Goal: Information Seeking & Learning: Find specific fact

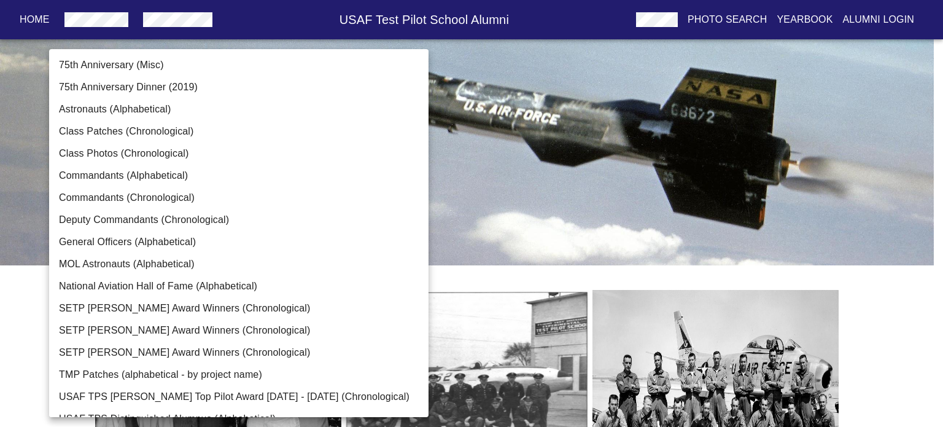
click at [276, 198] on body "Home USAF Test Pilot School Alumni Photo Search Yearbook Alumni Login TPS Photo…" at bounding box center [471, 423] width 943 height 806
click at [530, 181] on div at bounding box center [471, 213] width 943 height 427
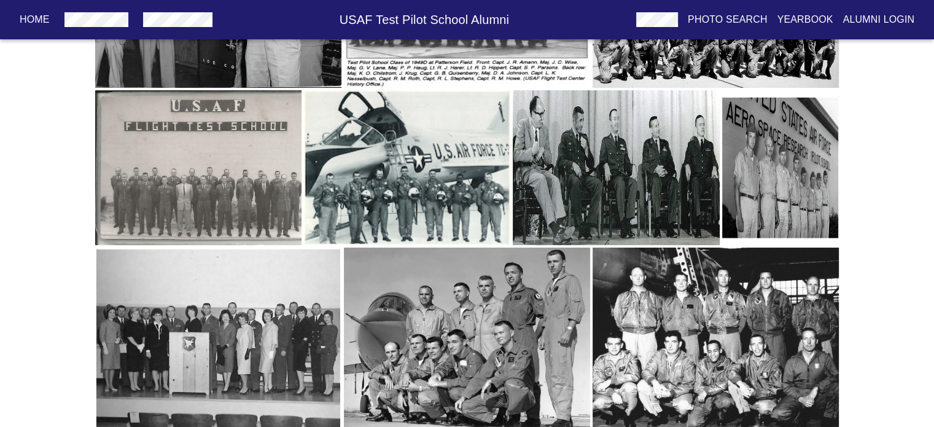
scroll to position [398, 0]
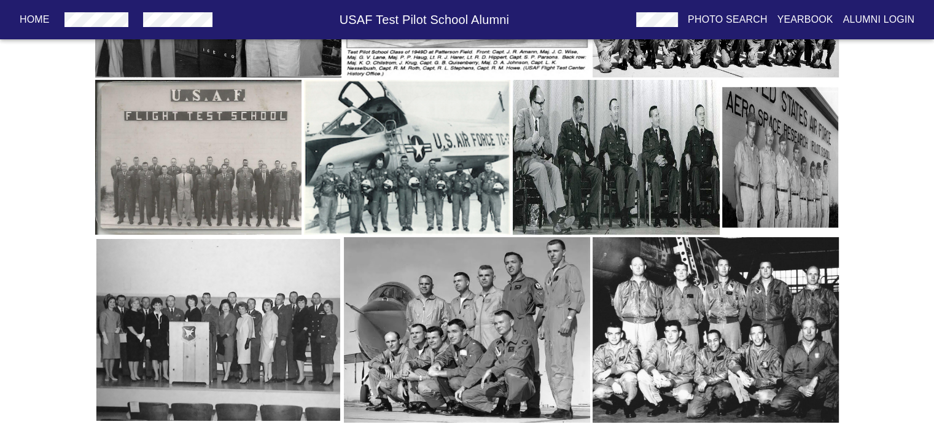
click at [562, 160] on img "button" at bounding box center [616, 157] width 206 height 155
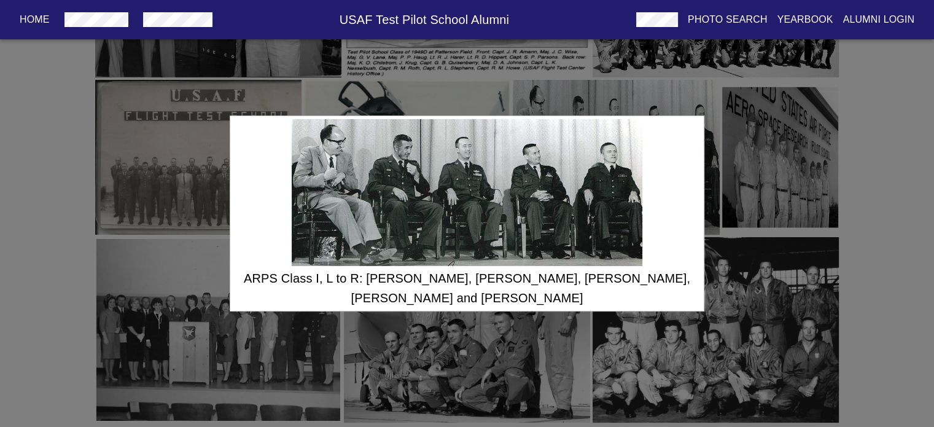
click at [114, 257] on div "ARPS Class I, L to R: [PERSON_NAME], [PERSON_NAME], [PERSON_NAME], [PERSON_NAME…" at bounding box center [467, 213] width 934 height 427
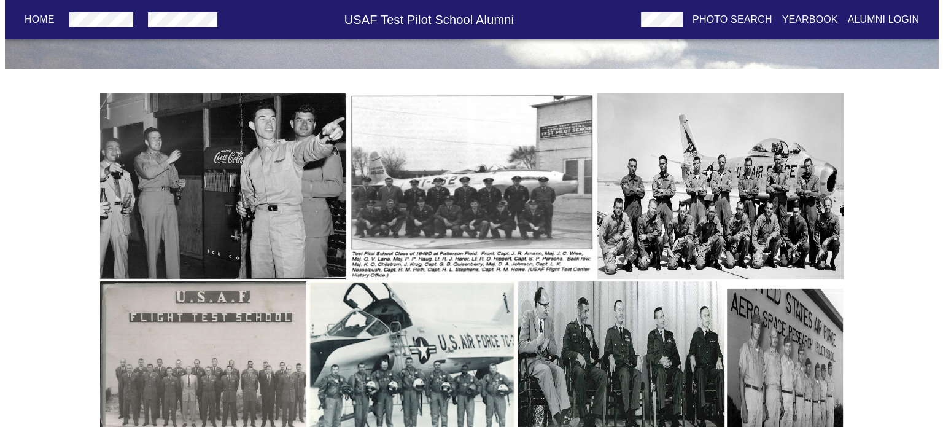
scroll to position [0, 0]
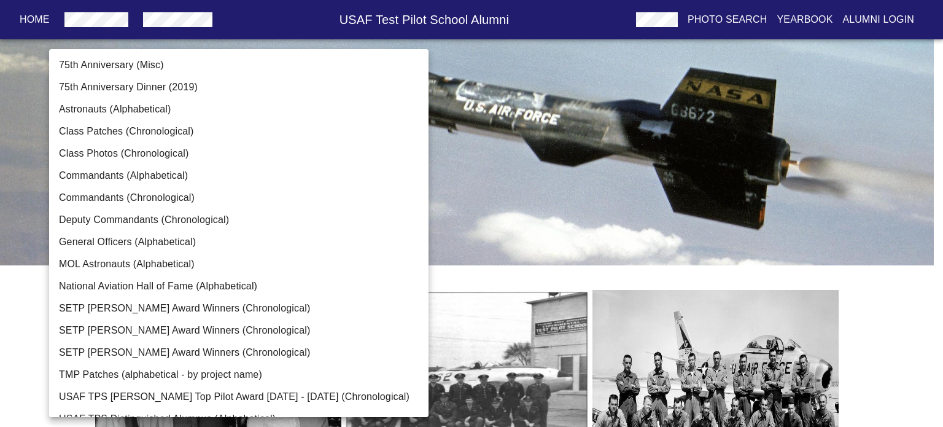
click at [190, 200] on body "Home USAF Test Pilot School Alumni Photo Search Yearbook Alumni Login TPS Photo…" at bounding box center [471, 423] width 943 height 806
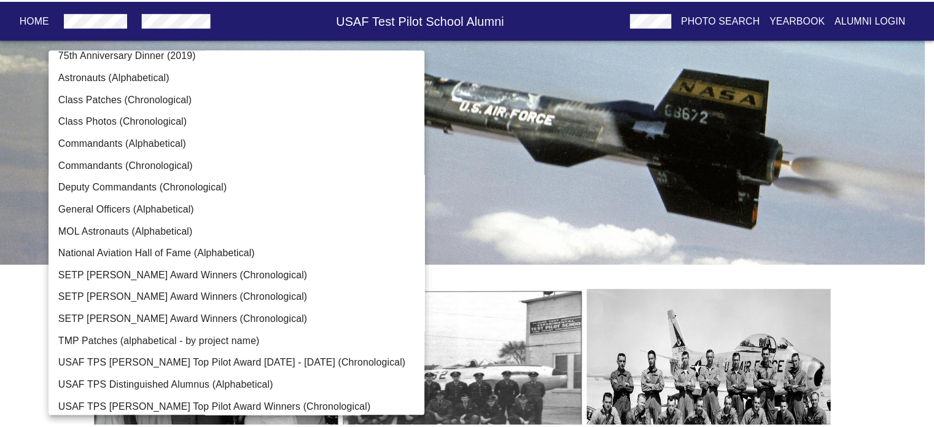
scroll to position [84, 0]
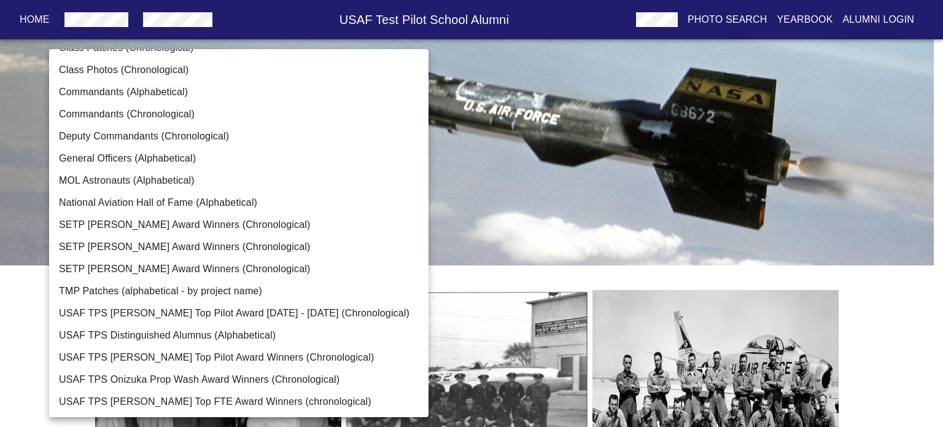
click at [190, 374] on li "USAF TPS Onizuka Prop Wash Award Winners (Chronological)" at bounding box center [243, 379] width 389 height 22
type input "USAF TPS Onizuka Prop Wash Award Winners (Chronological)"
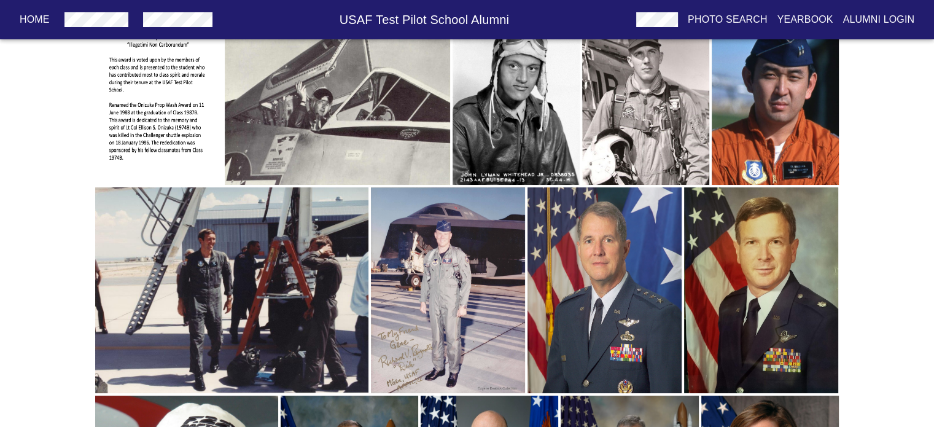
scroll to position [769, 0]
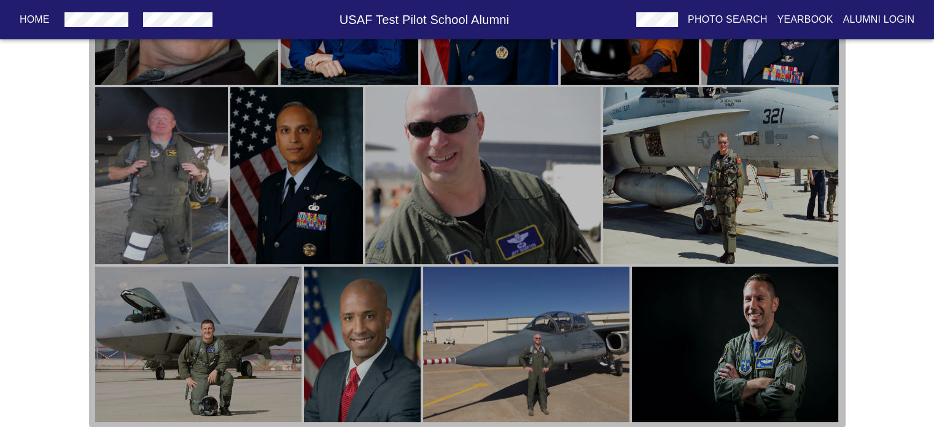
click at [223, 335] on img "button" at bounding box center [198, 344] width 206 height 155
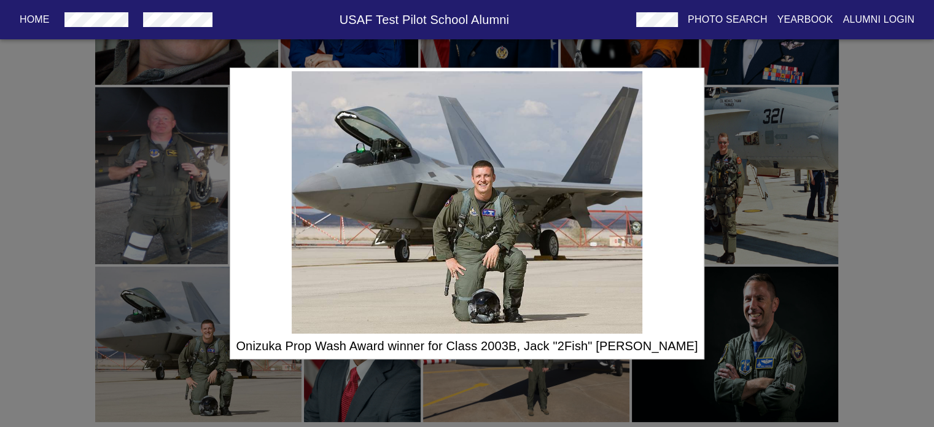
click at [201, 272] on div "Onizuka Prop Wash Award winner for Class 2003B, Jack "2Fish" [PERSON_NAME]" at bounding box center [467, 213] width 934 height 427
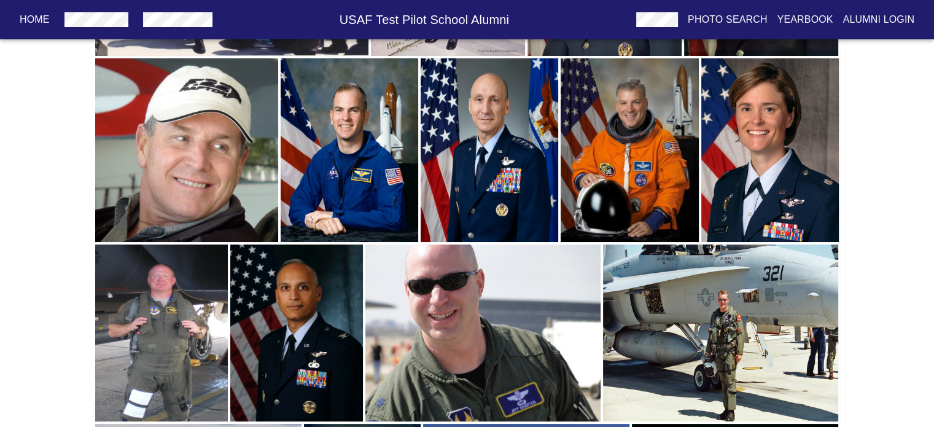
scroll to position [400, 0]
